Goal: Information Seeking & Learning: Learn about a topic

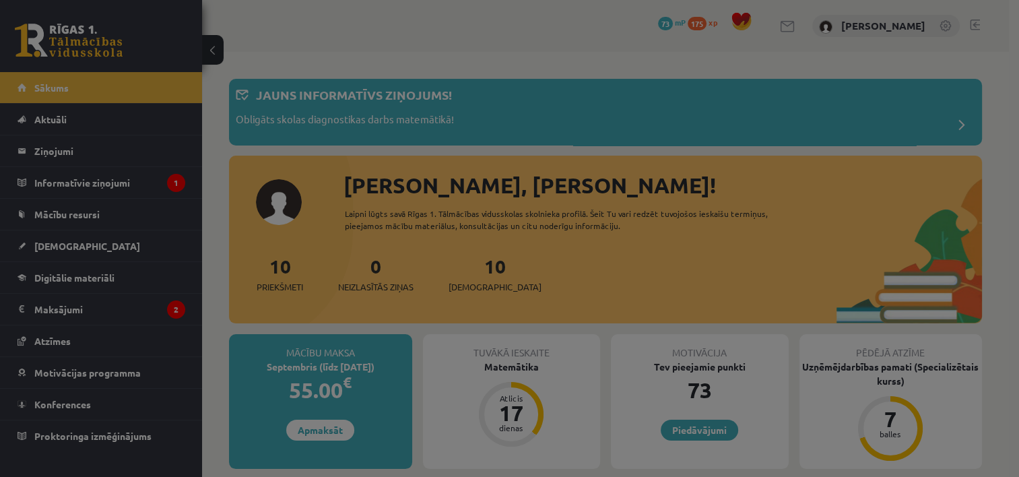
scroll to position [135, 0]
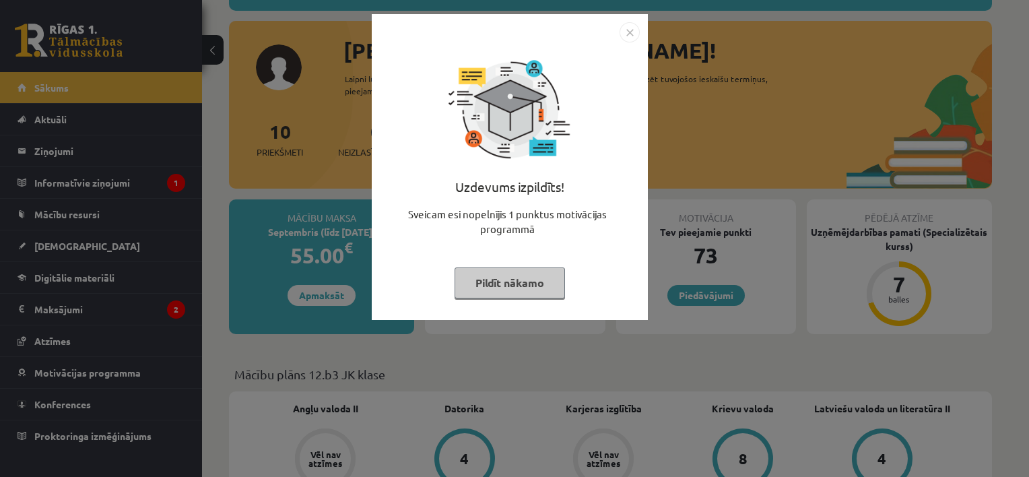
click at [547, 284] on button "Pildīt nākamo" at bounding box center [510, 282] width 110 height 31
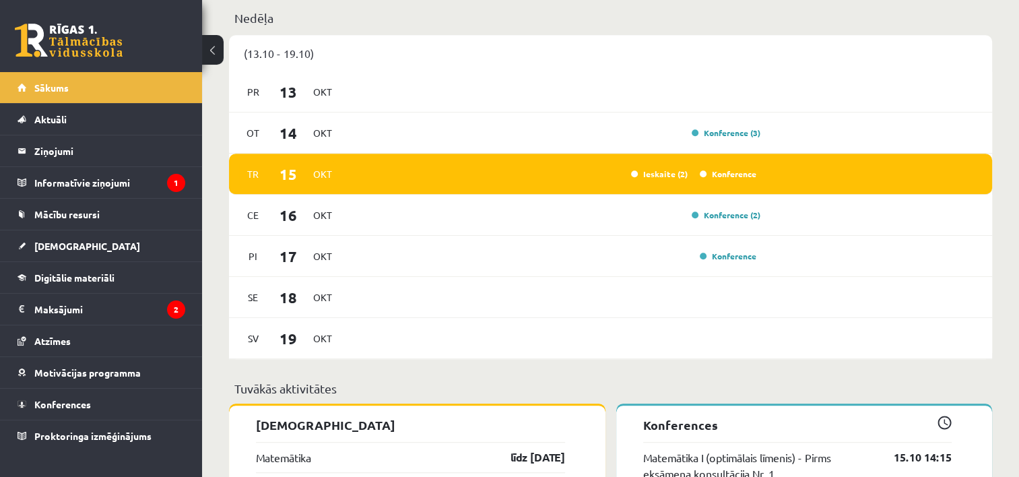
scroll to position [808, 0]
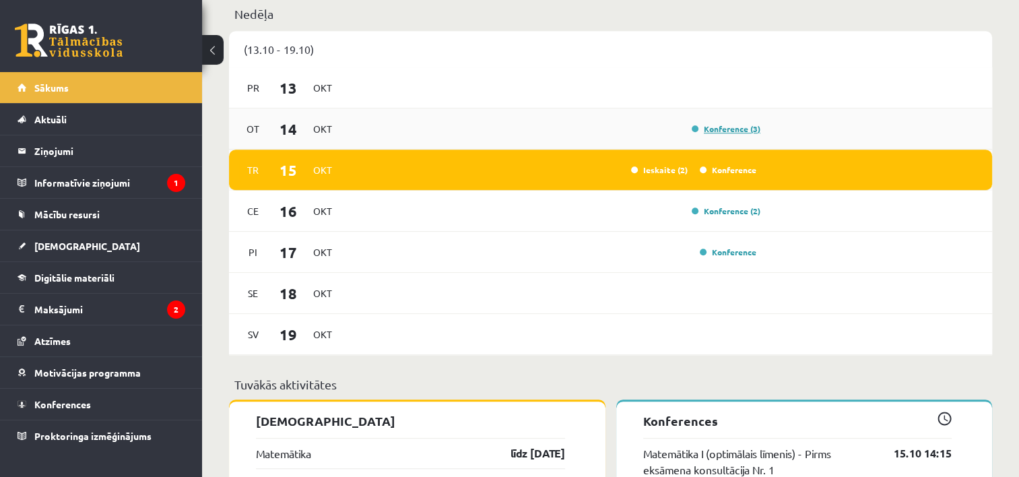
click at [737, 131] on link "Konference (3)" at bounding box center [726, 128] width 69 height 11
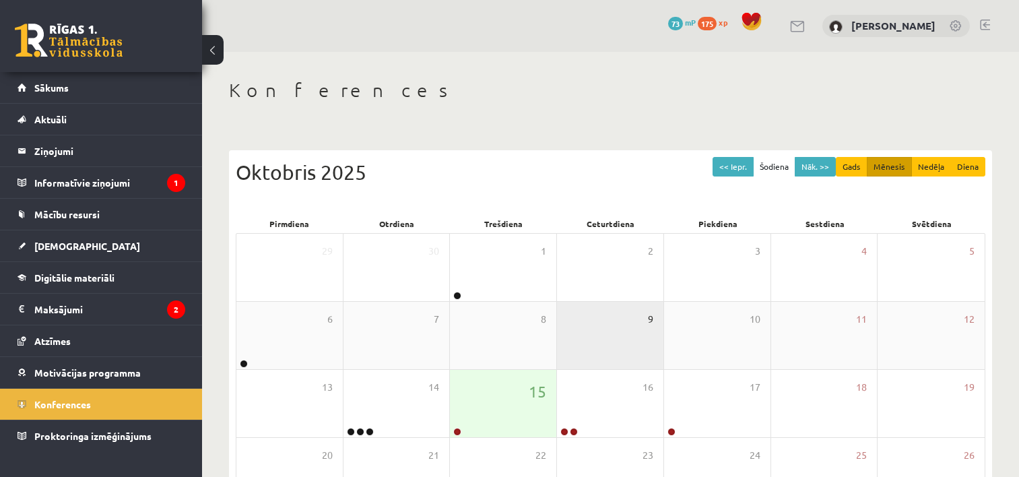
scroll to position [135, 0]
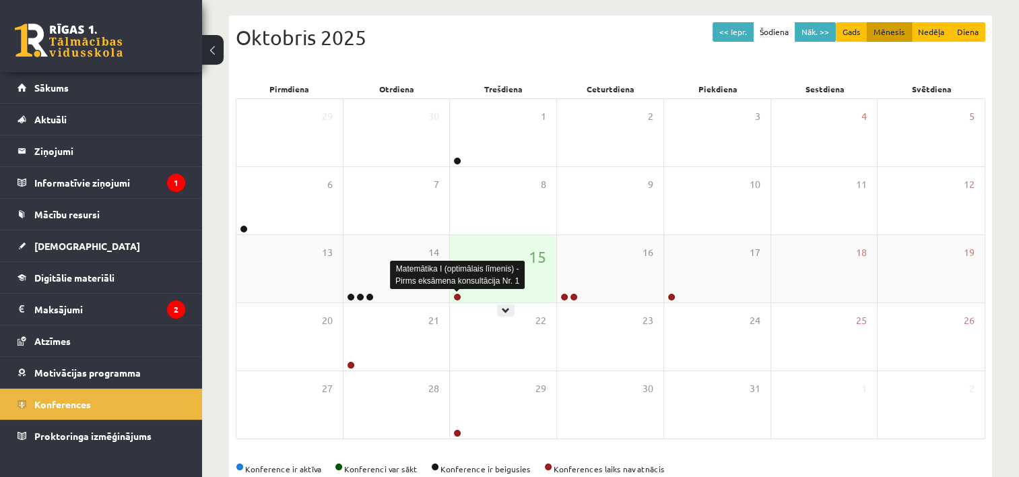
click at [455, 299] on link at bounding box center [457, 297] width 8 height 8
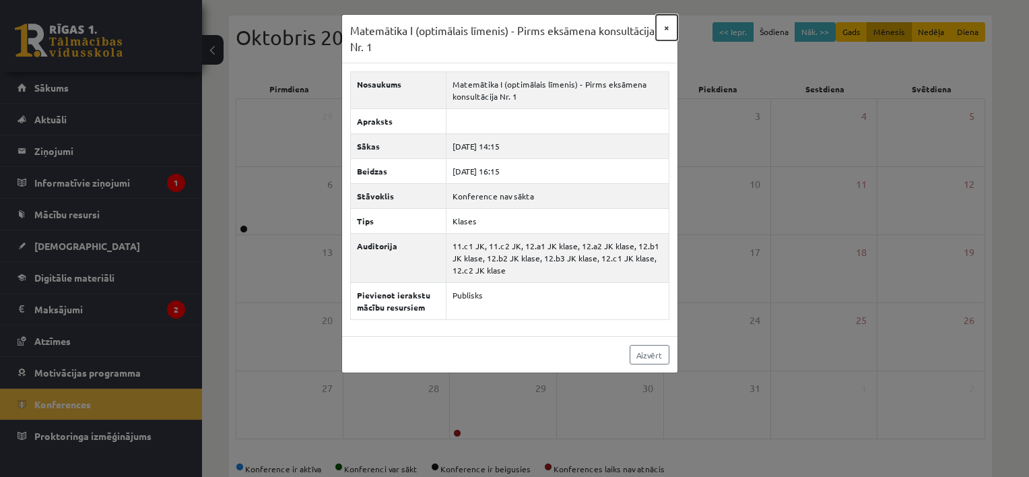
click at [670, 27] on button "×" at bounding box center [667, 28] width 22 height 26
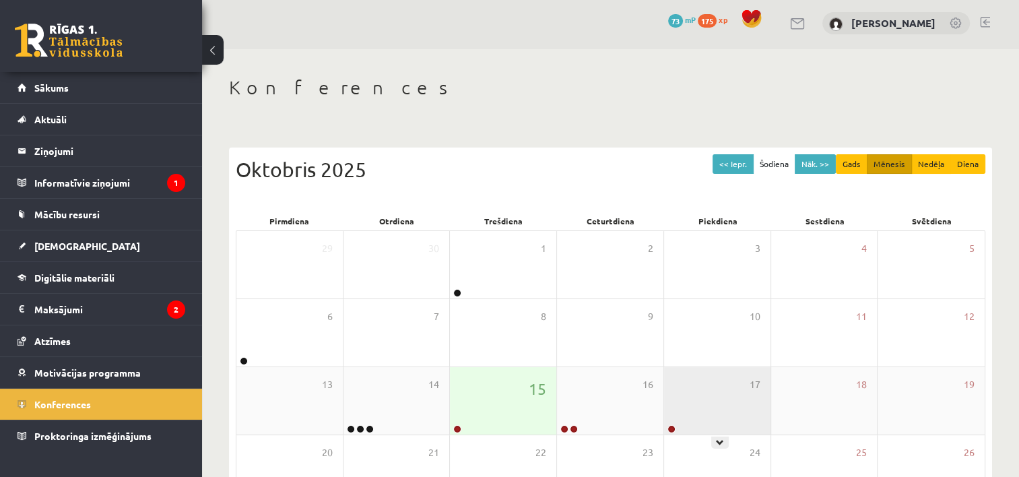
scroll to position [0, 0]
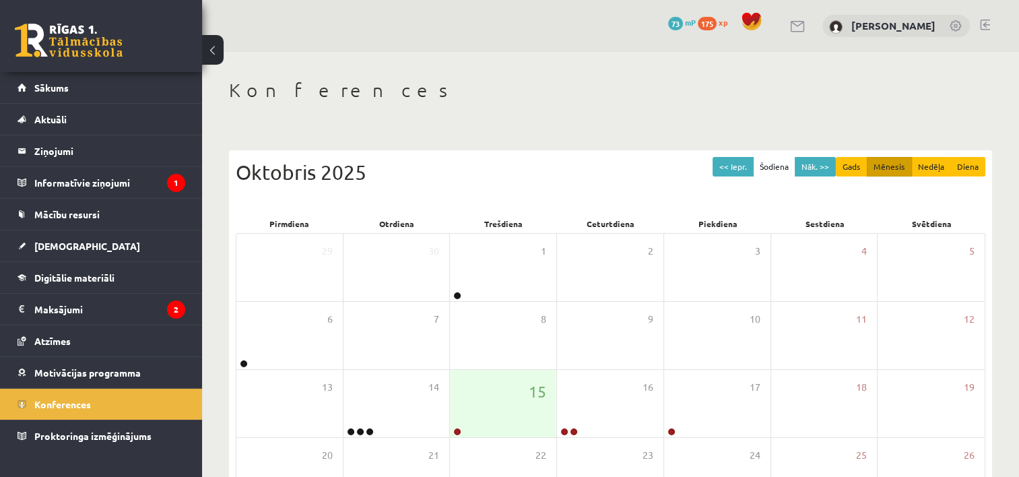
click at [70, 40] on link at bounding box center [69, 41] width 108 height 34
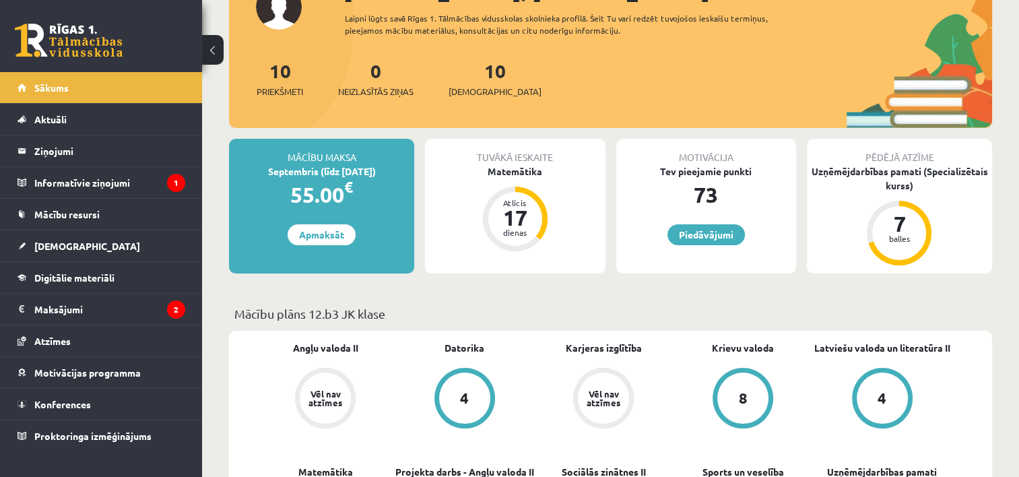
scroll to position [148, 0]
